Goal: Information Seeking & Learning: Learn about a topic

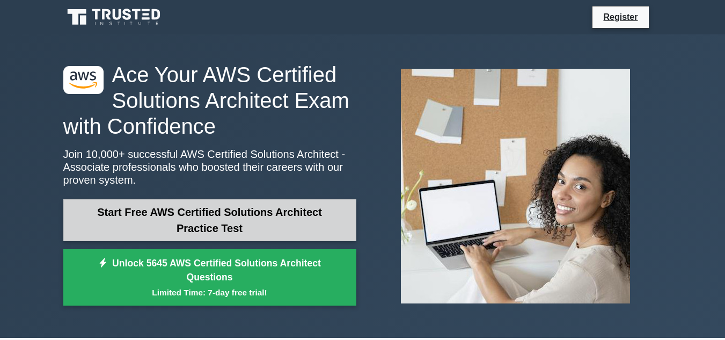
click at [274, 227] on link "Start Free AWS Certified Solutions Architect Practice Test" at bounding box center [209, 220] width 293 height 42
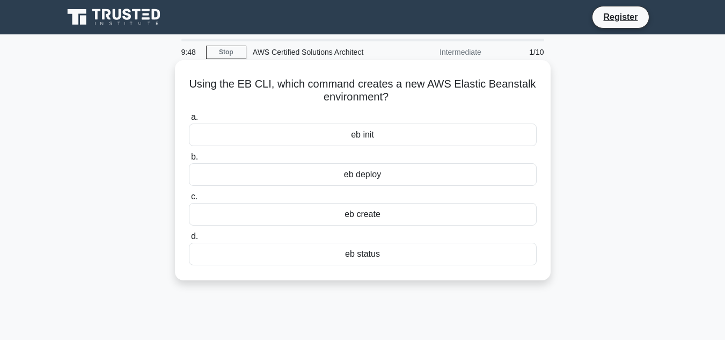
click at [389, 217] on div "eb create" at bounding box center [363, 214] width 348 height 23
click at [189, 200] on input "c. eb create" at bounding box center [189, 196] width 0 height 7
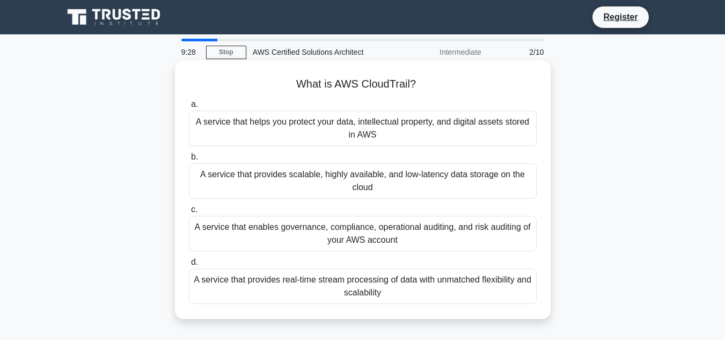
click at [389, 126] on div "A service that helps you protect your data, intellectual property, and digital …" at bounding box center [363, 128] width 348 height 35
click at [189, 108] on input "a. A service that helps you protect your data, intellectual property, and digit…" at bounding box center [189, 104] width 0 height 7
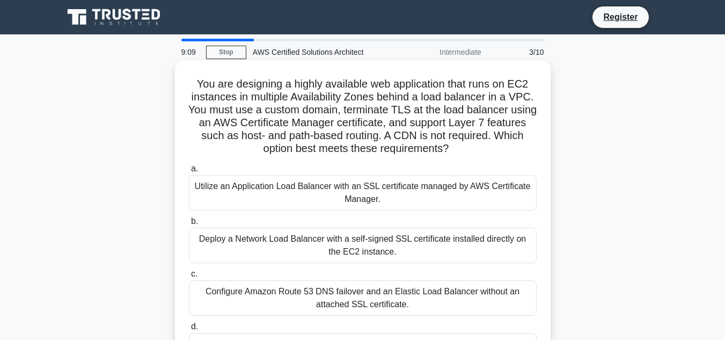
click at [291, 192] on div "Utilize an Application Load Balancer with an SSL certificate managed by AWS Cer…" at bounding box center [363, 192] width 348 height 35
click at [189, 172] on input "a. Utilize an Application Load Balancer with an SSL certificate managed by AWS …" at bounding box center [189, 168] width 0 height 7
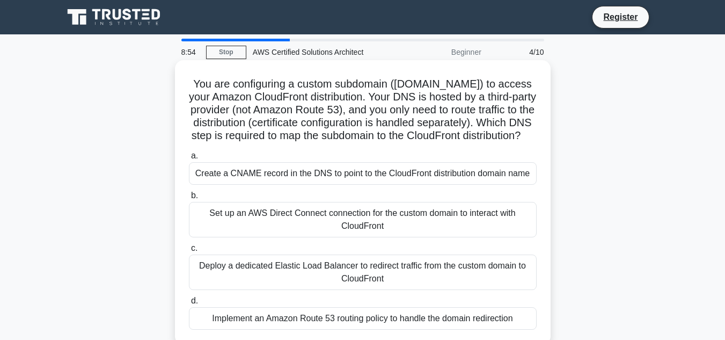
click at [297, 185] on div "Create a CNAME record in the DNS to point to the CloudFront distribution domain…" at bounding box center [363, 173] width 348 height 23
click at [189, 159] on input "a. Create a CNAME record in the DNS to point to the CloudFront distribution dom…" at bounding box center [189, 155] width 0 height 7
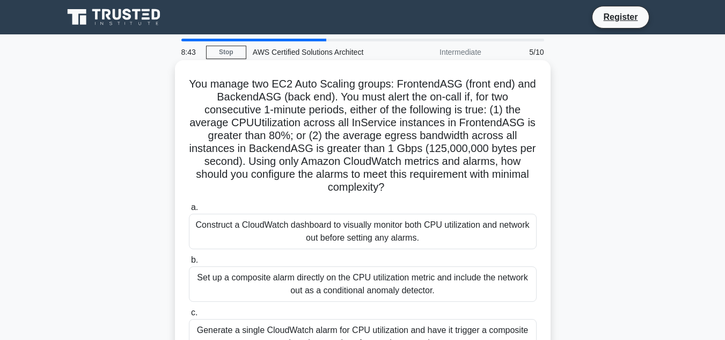
click at [368, 224] on div "Construct a CloudWatch dashboard to visually monitor both CPU utilization and n…" at bounding box center [363, 231] width 348 height 35
click at [289, 234] on div "Construct a CloudWatch dashboard to visually monitor both CPU utilization and n…" at bounding box center [363, 231] width 348 height 35
click at [189, 211] on input "a. Construct a CloudWatch dashboard to visually monitor both CPU utilization an…" at bounding box center [189, 207] width 0 height 7
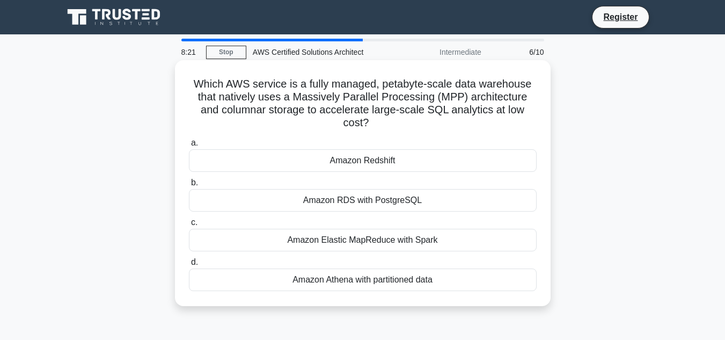
click at [370, 237] on div "Amazon Elastic MapReduce with Spark" at bounding box center [363, 240] width 348 height 23
click at [189, 226] on input "c. Amazon Elastic MapReduce with Spark" at bounding box center [189, 222] width 0 height 7
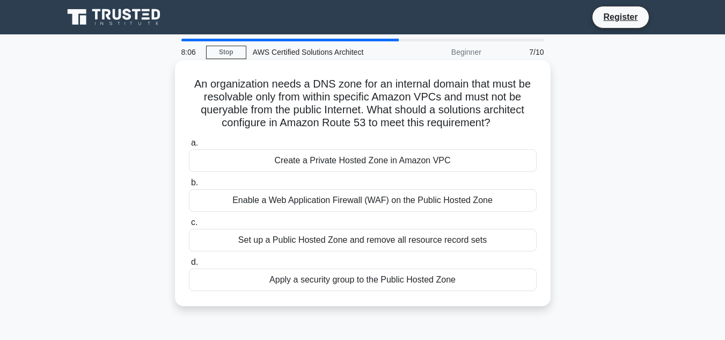
click at [392, 164] on div "Create a Private Hosted Zone in Amazon VPC" at bounding box center [363, 160] width 348 height 23
click at [189, 147] on input "a. Create a Private Hosted Zone in Amazon VPC" at bounding box center [189, 143] width 0 height 7
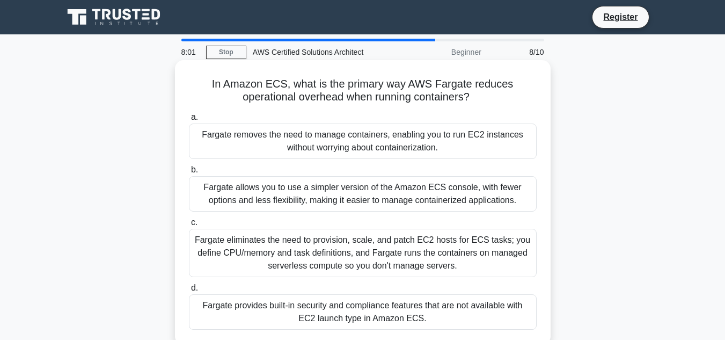
click at [365, 143] on div "Fargate removes the need to manage containers, enabling you to run EC2 instance…" at bounding box center [363, 140] width 348 height 35
click at [189, 121] on input "a. Fargate removes the need to manage containers, enabling you to run EC2 insta…" at bounding box center [189, 117] width 0 height 7
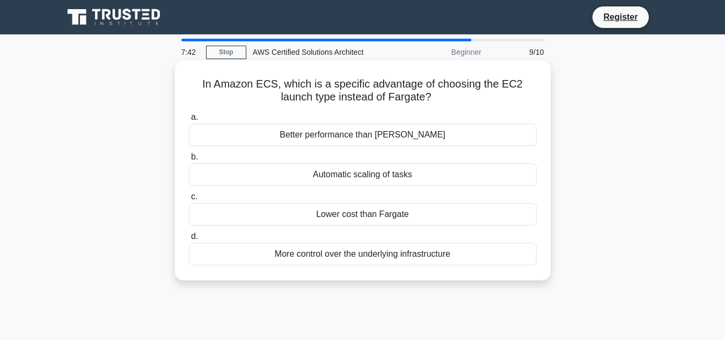
click at [369, 141] on div "Better performance than [PERSON_NAME]" at bounding box center [363, 134] width 348 height 23
click at [189, 121] on input "a. Better performance than [PERSON_NAME]" at bounding box center [189, 117] width 0 height 7
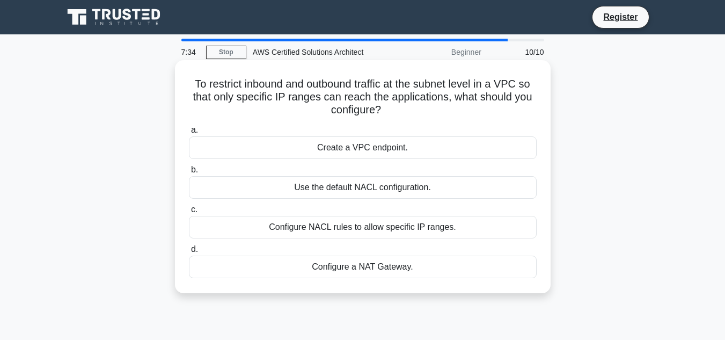
click at [366, 150] on div "Create a VPC endpoint." at bounding box center [363, 147] width 348 height 23
click at [189, 134] on input "a. Create a VPC endpoint." at bounding box center [189, 130] width 0 height 7
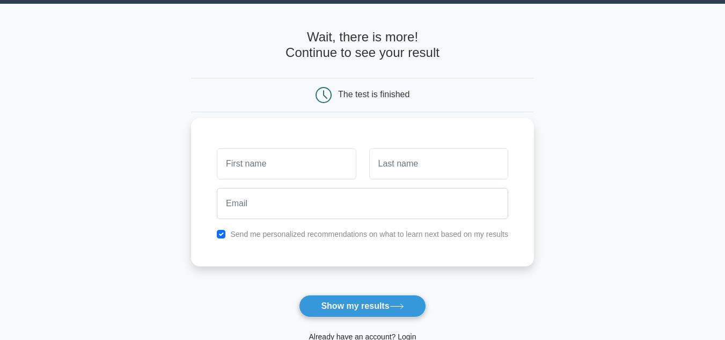
scroll to position [54, 0]
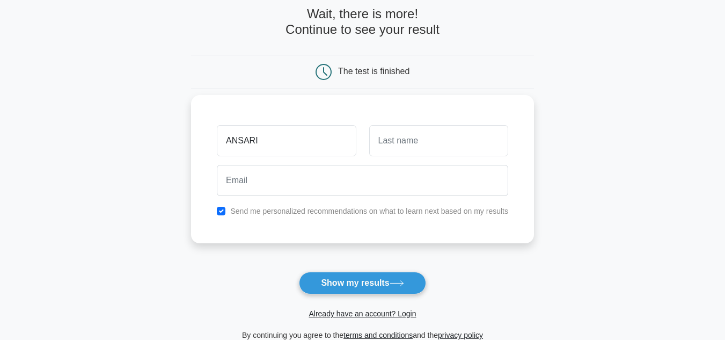
type input "ANSARI"
type input "[PERSON_NAME]"
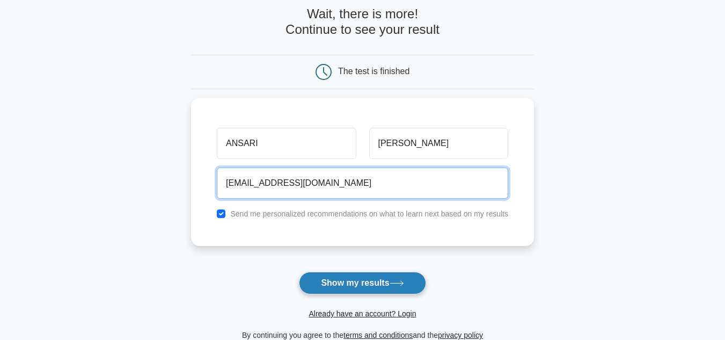
type input "[EMAIL_ADDRESS][DOMAIN_NAME]"
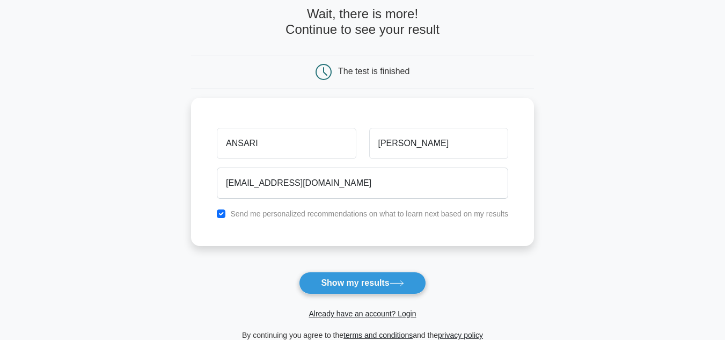
drag, startPoint x: 354, startPoint y: 284, endPoint x: 377, endPoint y: 276, distance: 23.8
click at [355, 284] on button "Show my results" at bounding box center [362, 283] width 127 height 23
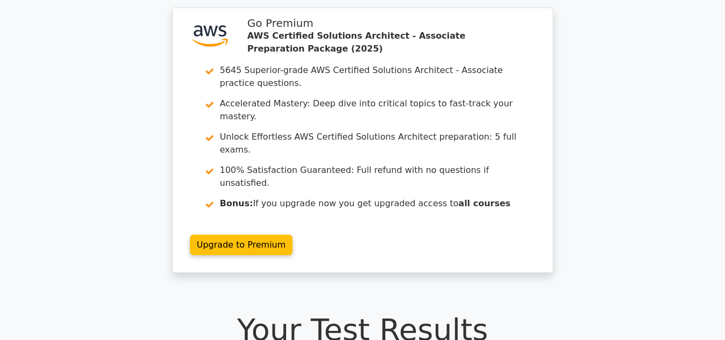
scroll to position [54, 0]
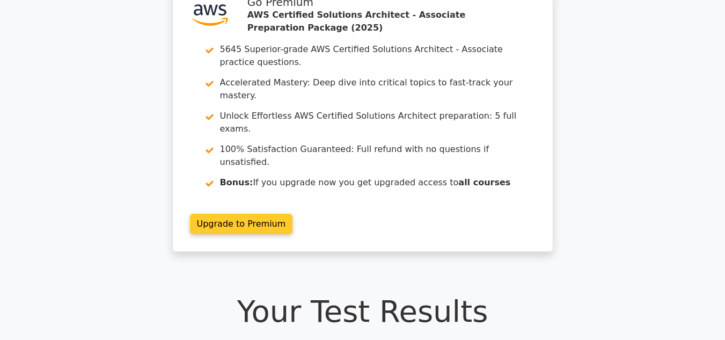
click at [256, 214] on link "Upgrade to Premium" at bounding box center [241, 224] width 103 height 20
